Goal: Task Accomplishment & Management: Manage account settings

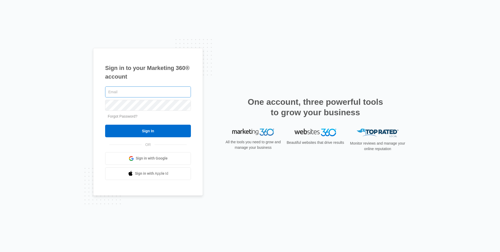
click at [136, 94] on input "text" at bounding box center [148, 91] width 86 height 11
type input "[PERSON_NAME][EMAIL_ADDRESS][DOMAIN_NAME]"
click at [178, 73] on h1 "Sign in to your Marketing 360® account" at bounding box center [148, 72] width 86 height 17
click at [165, 92] on input "[PERSON_NAME][EMAIL_ADDRESS][DOMAIN_NAME]" at bounding box center [148, 91] width 86 height 11
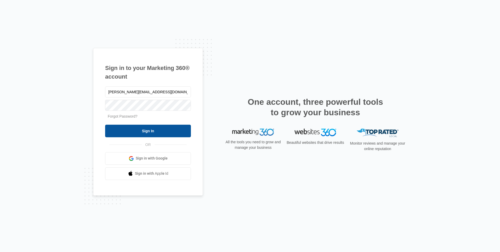
click at [156, 132] on input "Sign In" at bounding box center [148, 131] width 86 height 13
